Goal: Navigation & Orientation: Find specific page/section

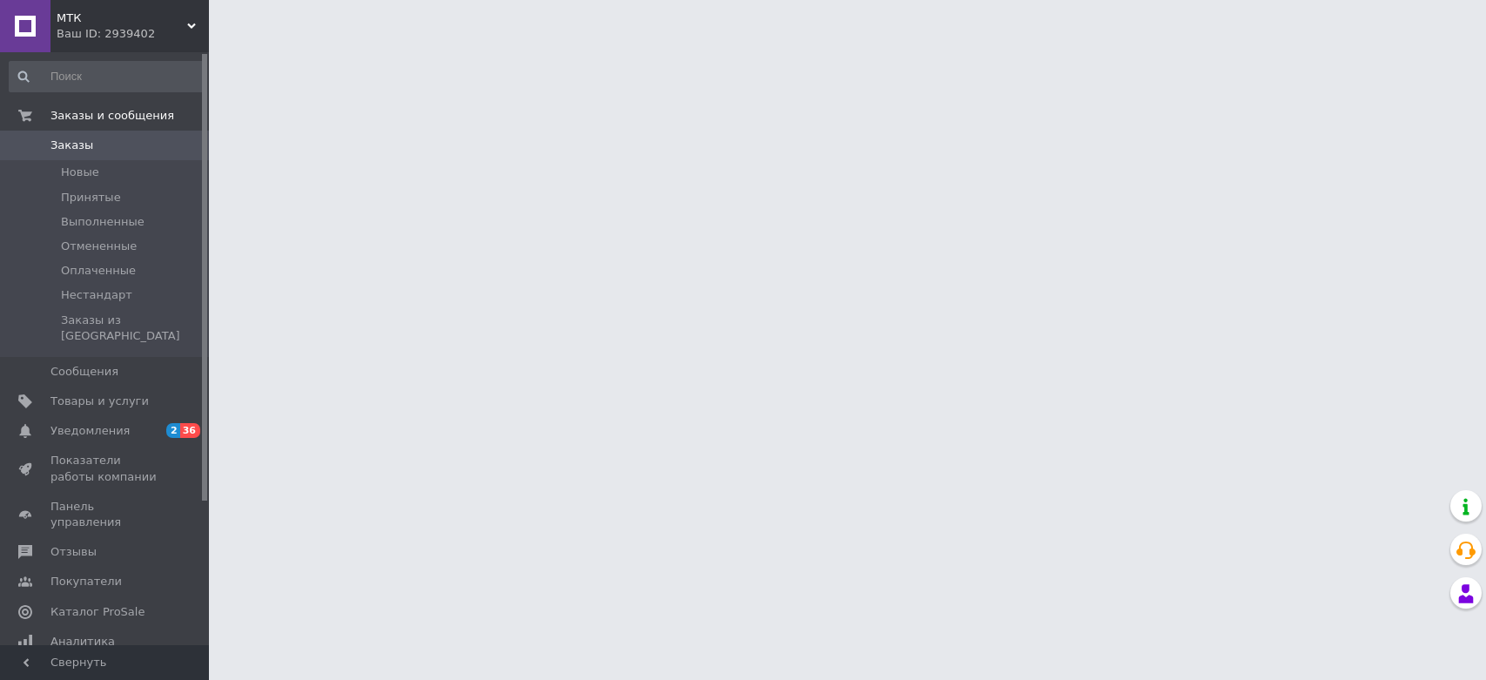
click at [86, 30] on div "Ваш ID: 2939402" at bounding box center [133, 34] width 152 height 16
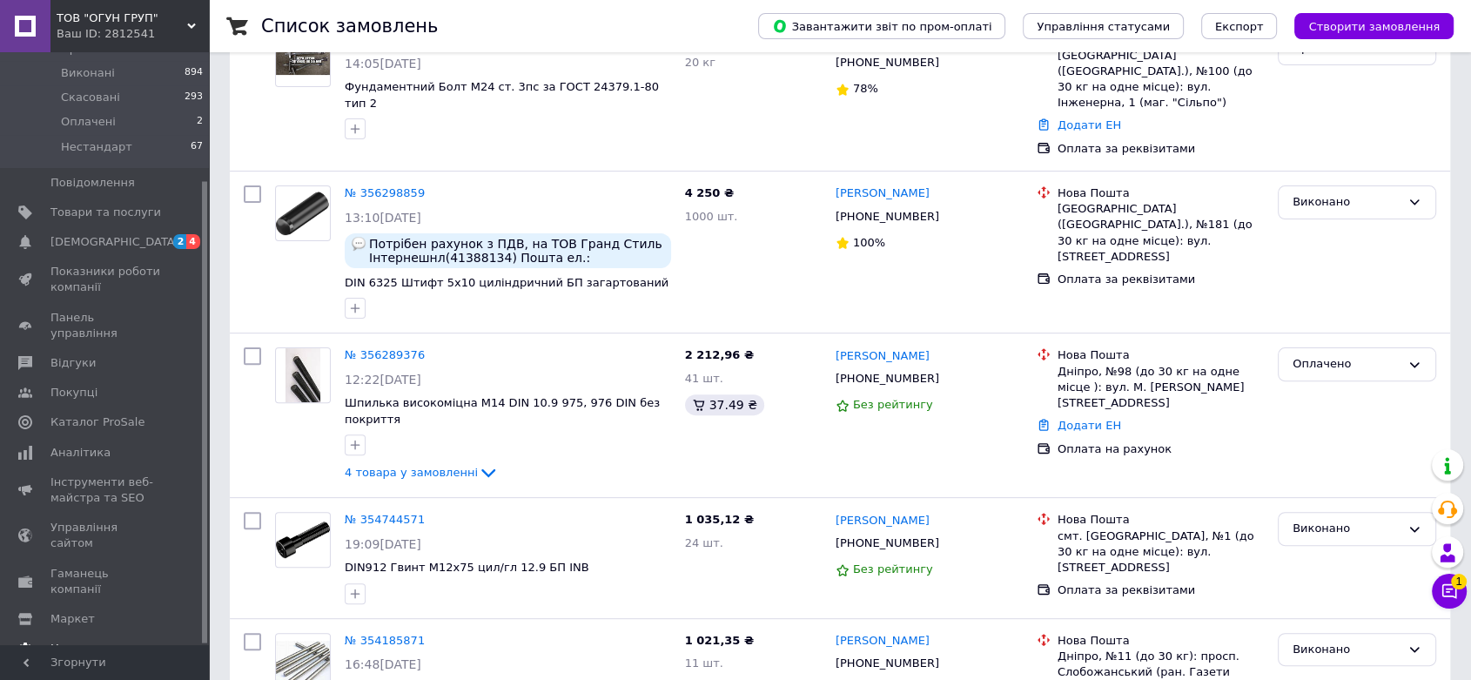
scroll to position [483, 0]
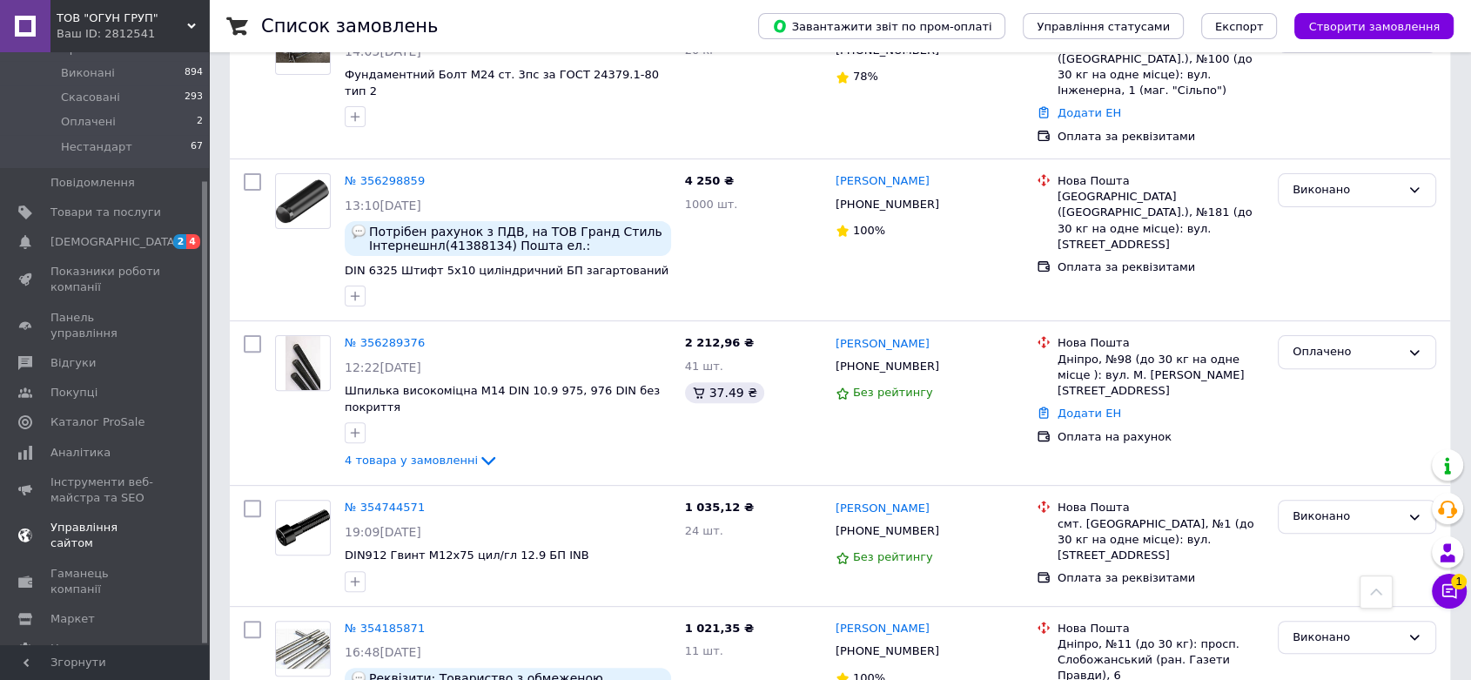
click at [92, 520] on span "Управління сайтом" at bounding box center [105, 535] width 111 height 31
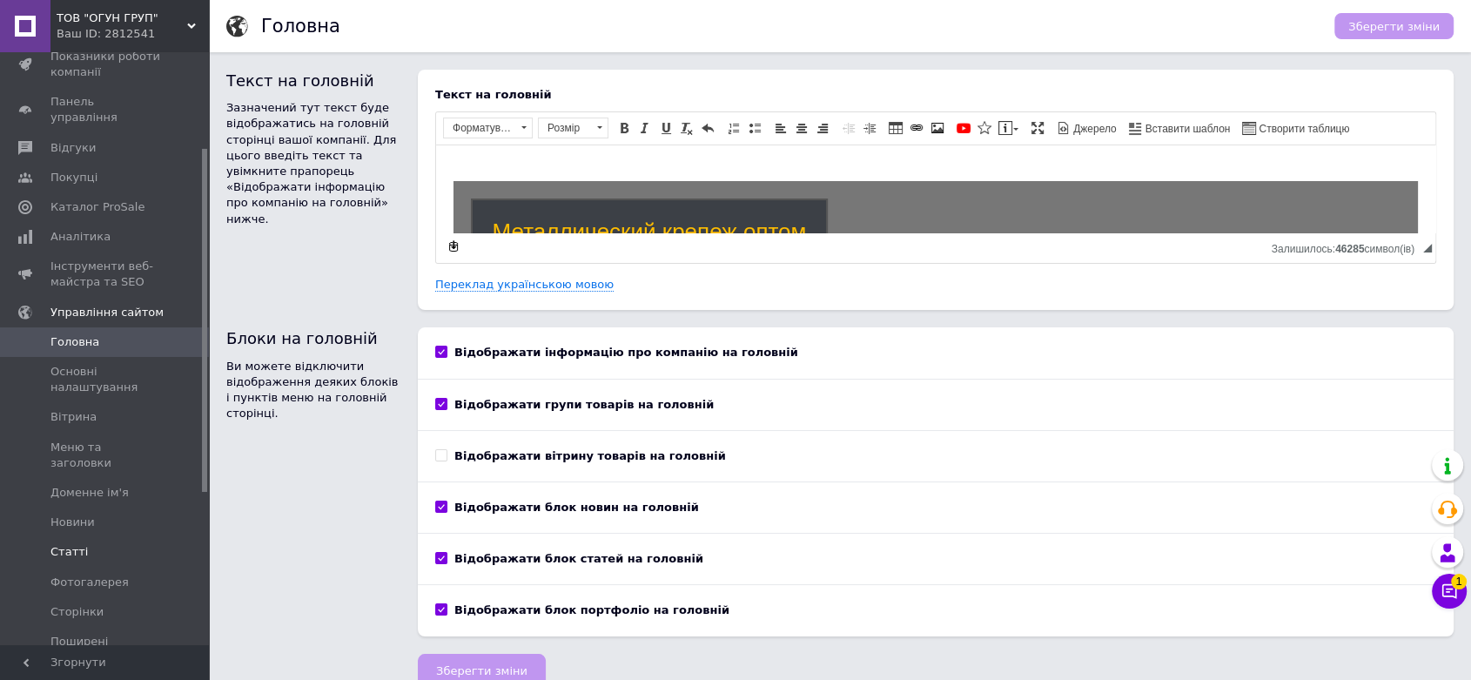
click at [69, 544] on span "Статті" at bounding box center [68, 552] width 37 height 16
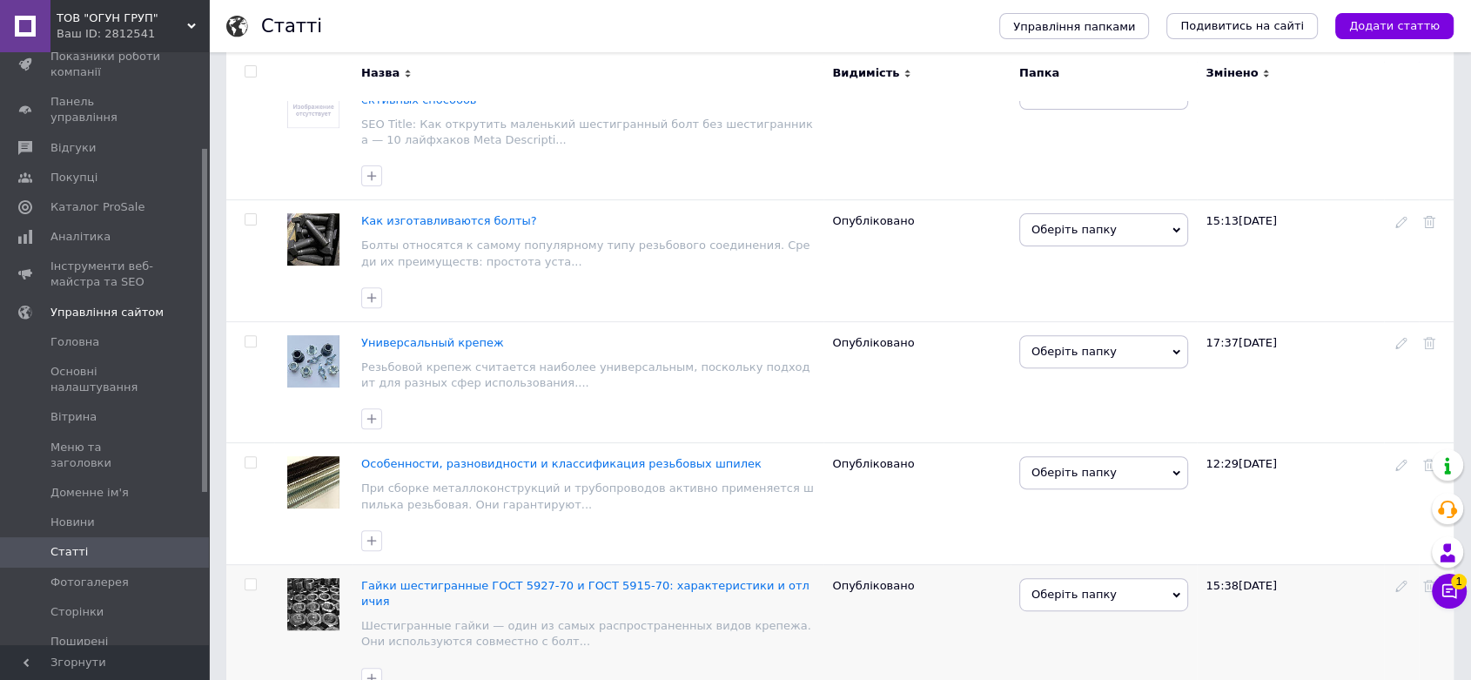
scroll to position [386, 0]
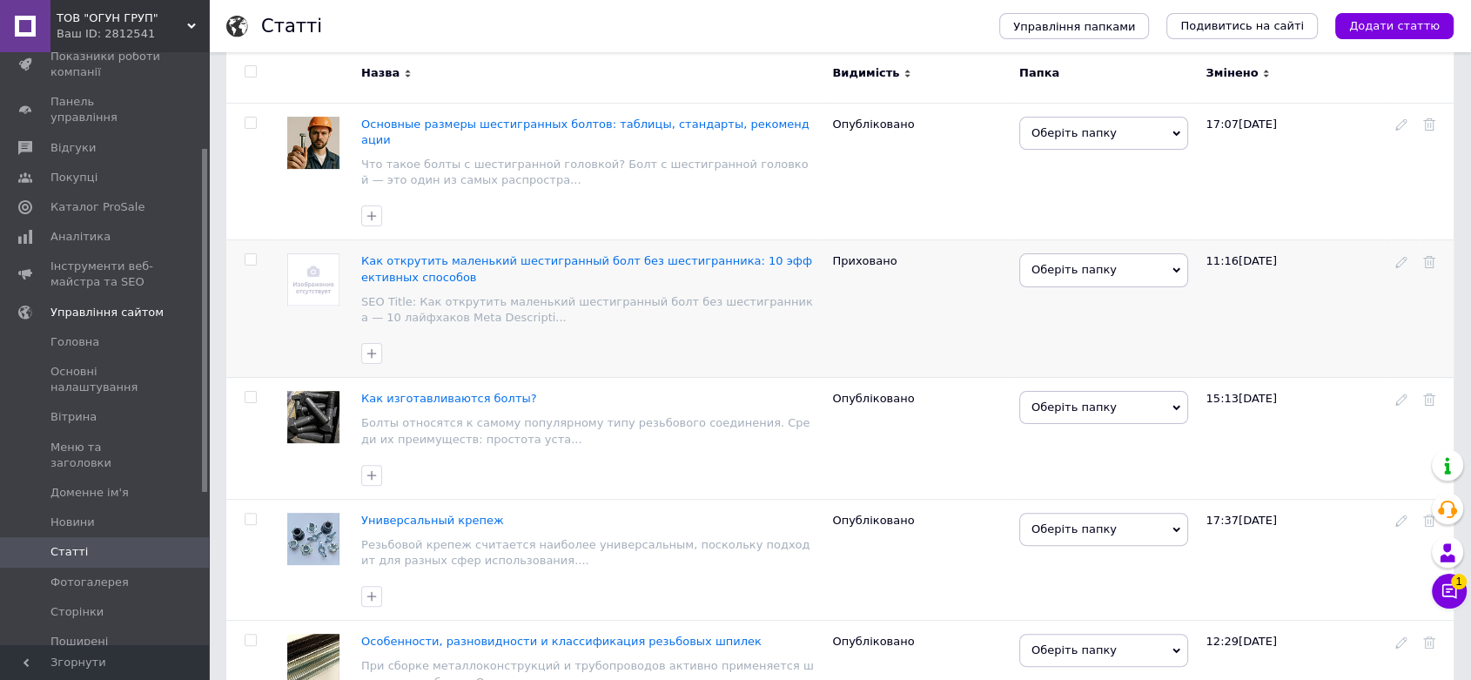
click at [564, 254] on span "Как открутить маленький шестигранный болт без шестигранника: 10 эффективных спо…" at bounding box center [586, 268] width 451 height 29
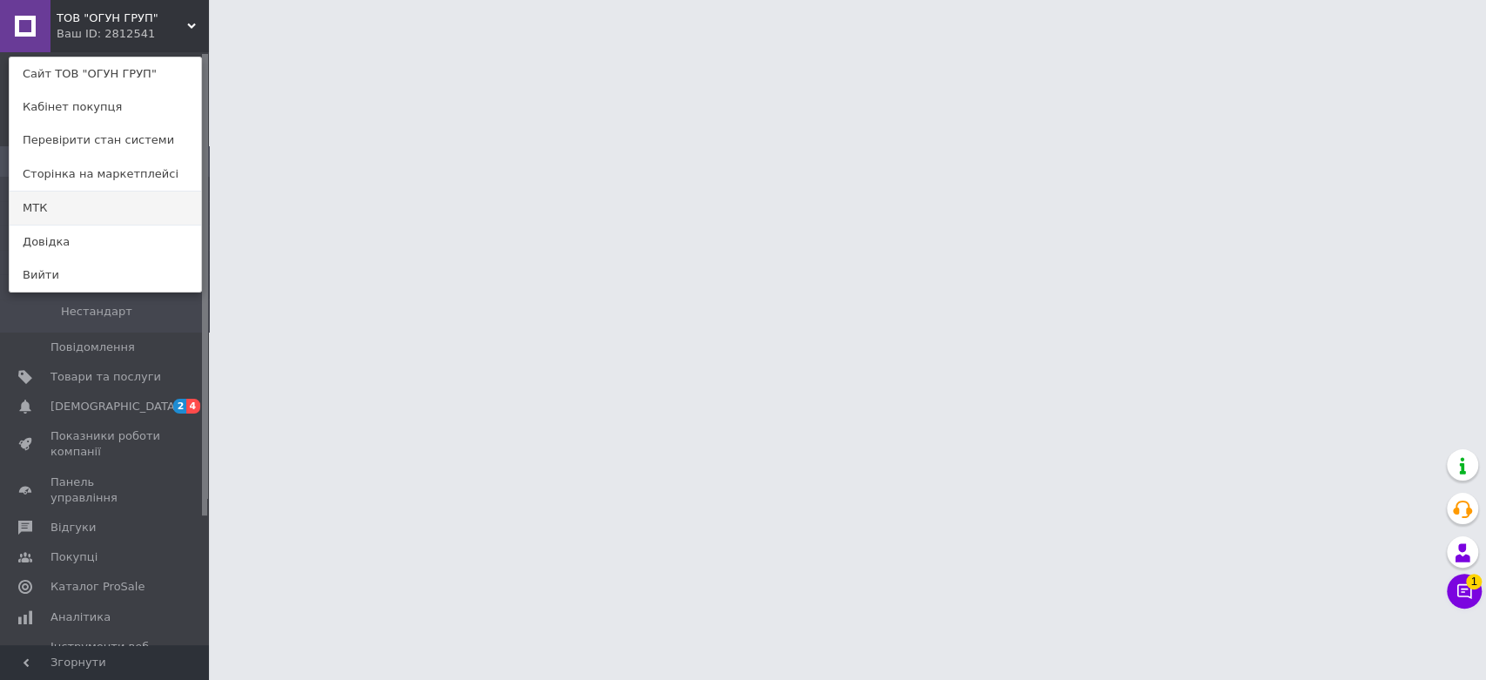
click at [63, 203] on link "МТК" at bounding box center [105, 207] width 191 height 33
